Goal: Task Accomplishment & Management: Manage account settings

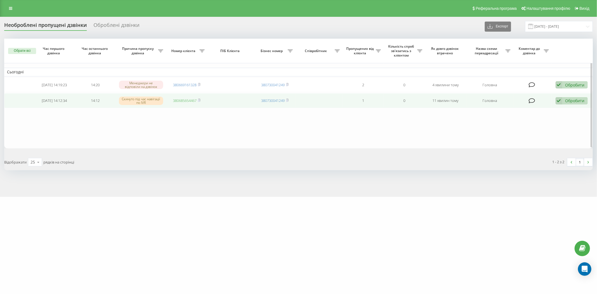
click at [177, 98] on link "380685654467" at bounding box center [185, 100] width 24 height 5
click at [561, 101] on icon at bounding box center [559, 101] width 7 height 8
click at [554, 107] on div "Не вдалося зв'язатися" at bounding box center [535, 110] width 105 height 10
click at [559, 100] on icon at bounding box center [559, 101] width 7 height 8
click at [558, 107] on div "Не вдалося зв'язатися" at bounding box center [535, 110] width 105 height 10
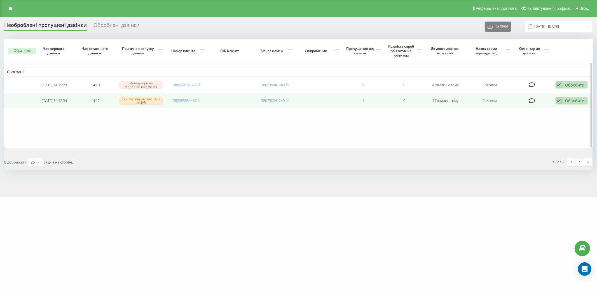
click at [556, 99] on icon at bounding box center [559, 101] width 7 height 8
click at [525, 138] on div "Інший варіант" at bounding box center [535, 140] width 105 height 10
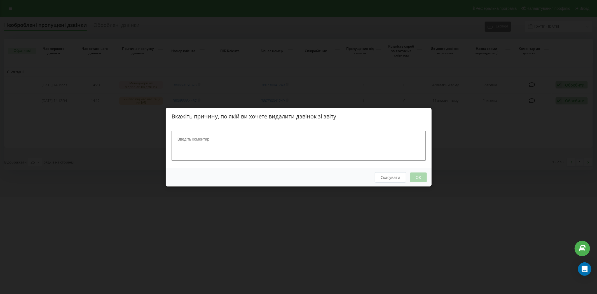
click at [230, 154] on textarea at bounding box center [299, 146] width 254 height 30
type textarea "розмова відбулася"
click at [416, 178] on button "OK" at bounding box center [418, 177] width 17 height 10
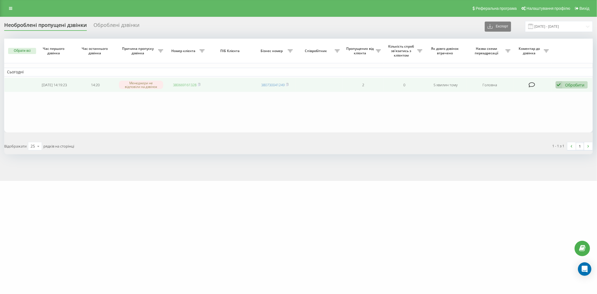
click at [181, 85] on link "380669161328" at bounding box center [185, 84] width 24 height 5
click at [179, 85] on link "380633901425" at bounding box center [185, 84] width 24 height 5
click at [558, 85] on icon at bounding box center [559, 85] width 7 height 8
click at [555, 94] on div "Не вдалося зв'язатися" at bounding box center [535, 94] width 105 height 10
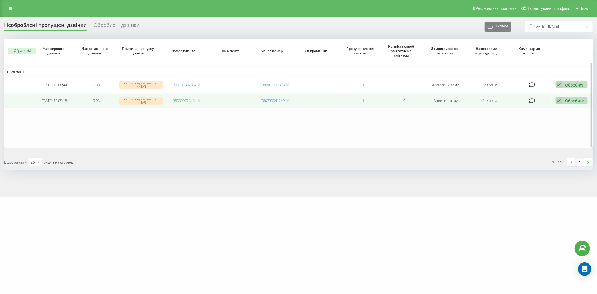
click at [186, 102] on link "380990725434" at bounding box center [185, 100] width 24 height 5
